Goal: Transaction & Acquisition: Purchase product/service

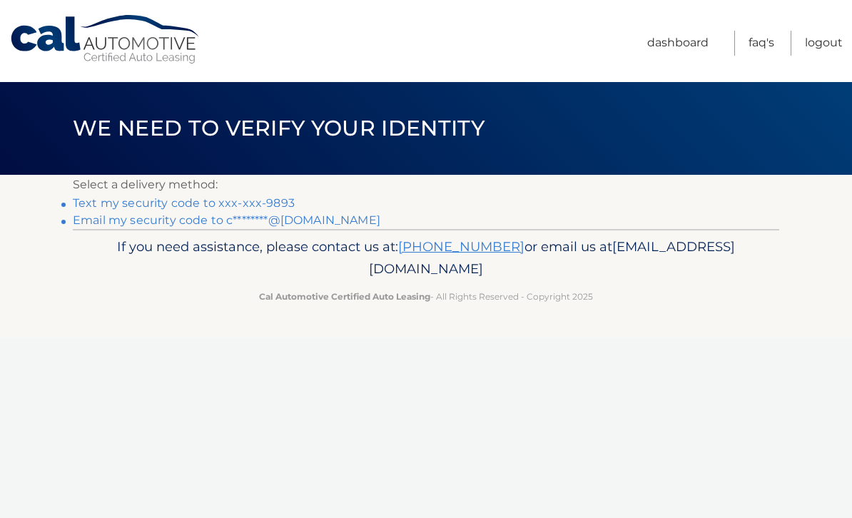
click at [271, 203] on link "Text my security code to xxx-xxx-9893" at bounding box center [184, 203] width 222 height 14
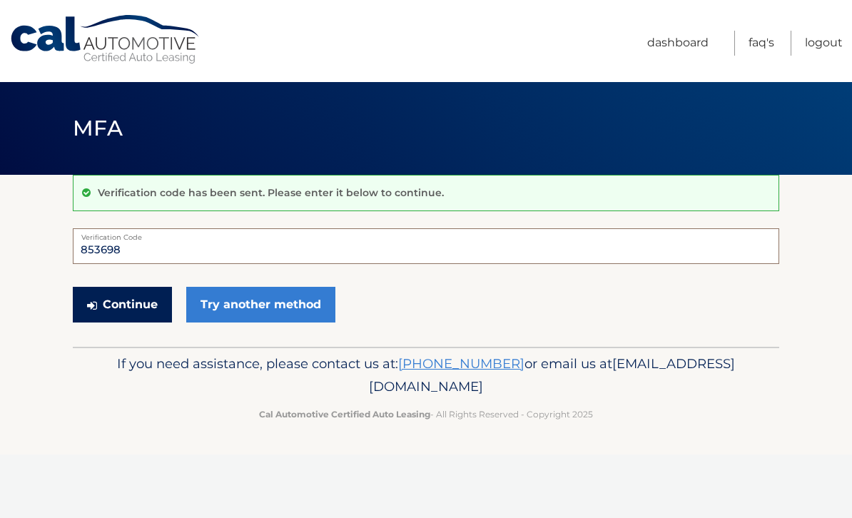
type input "853698"
click at [136, 300] on button "Continue" at bounding box center [122, 305] width 99 height 36
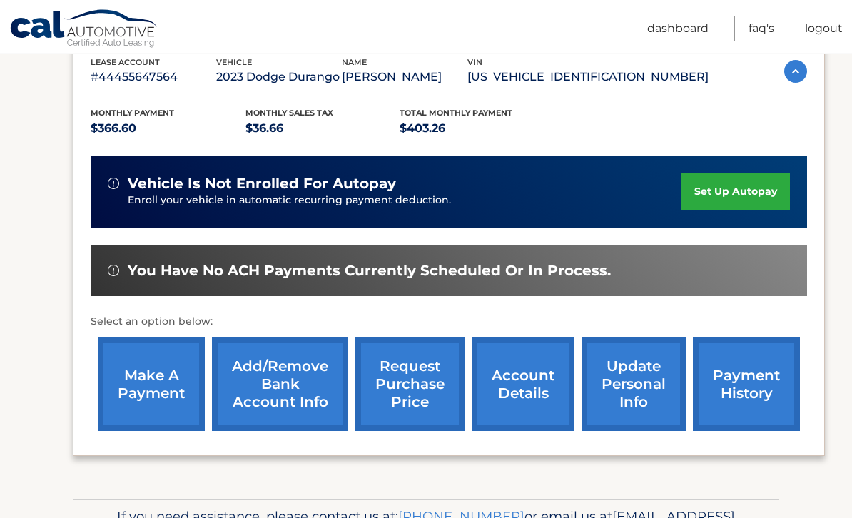
scroll to position [258, 0]
click at [148, 375] on link "make a payment" at bounding box center [151, 383] width 107 height 93
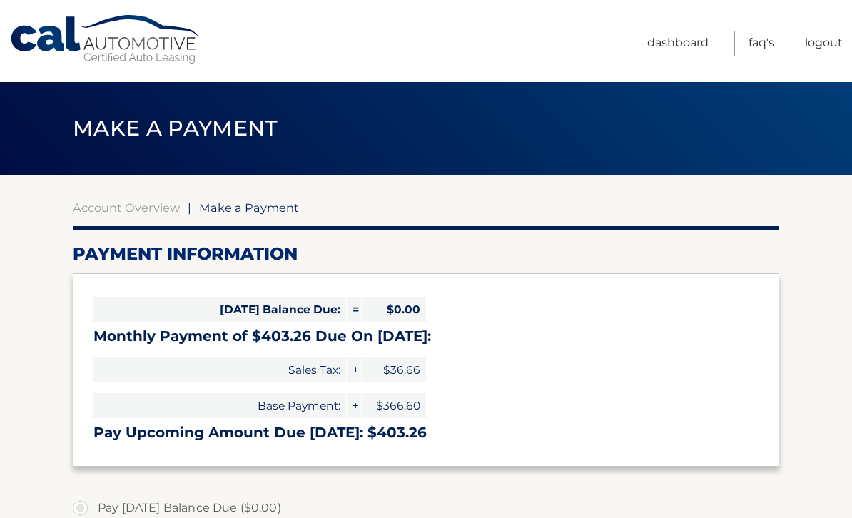
select select "ZjM4NzJmN2MtOWEzYS00M2YxLWE3NDQtNTAyNzJkZjcwMDY0"
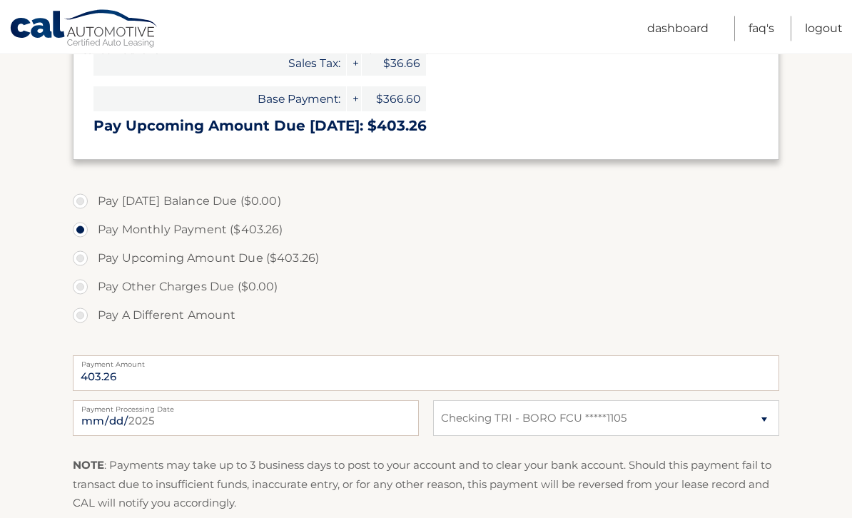
scroll to position [307, 0]
click at [275, 419] on input "2025-09-03" at bounding box center [246, 418] width 346 height 36
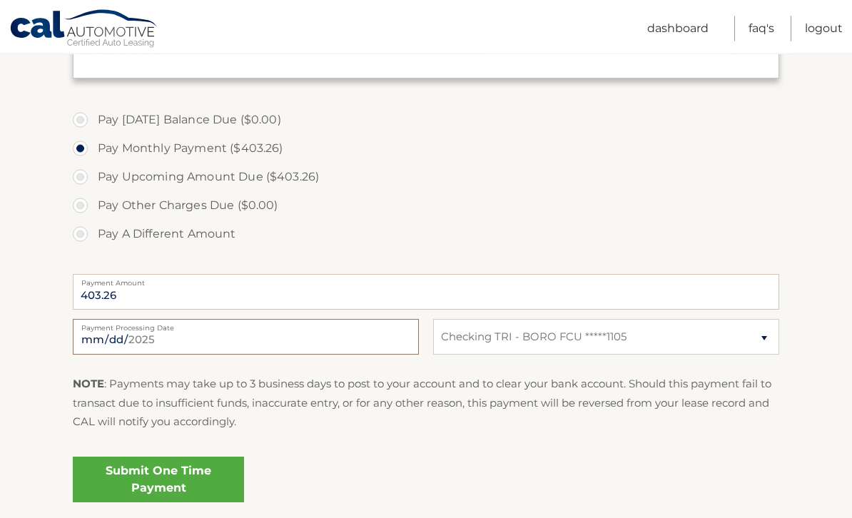
scroll to position [390, 0]
click at [268, 336] on input "2025-09-30" at bounding box center [246, 336] width 346 height 36
type input "2025-09-26"
click at [196, 466] on link "Submit One Time Payment" at bounding box center [158, 478] width 171 height 46
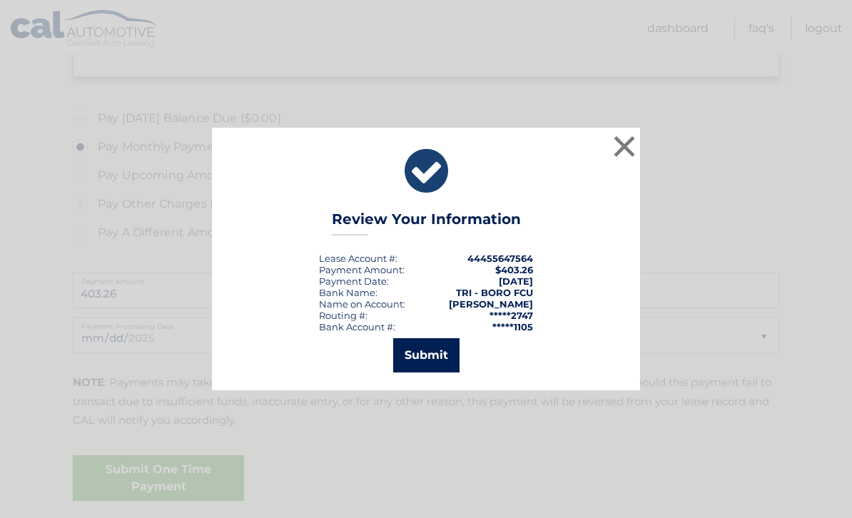
click at [426, 372] on button "Submit" at bounding box center [426, 355] width 66 height 34
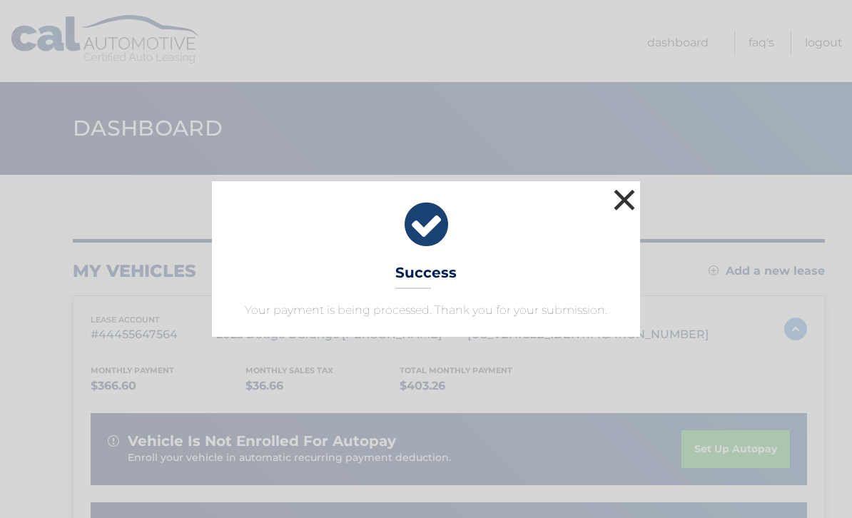
click at [626, 196] on button "×" at bounding box center [624, 200] width 29 height 29
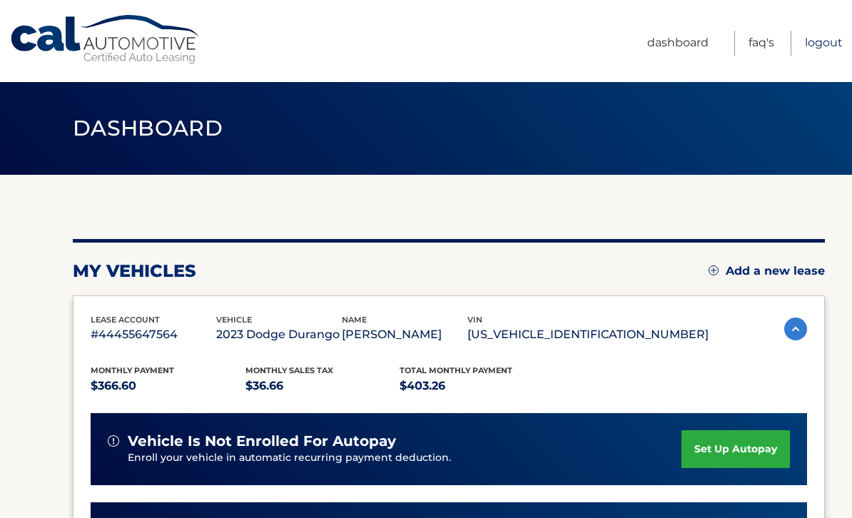
click at [824, 39] on link "Logout" at bounding box center [824, 43] width 38 height 25
